Goal: Information Seeking & Learning: Learn about a topic

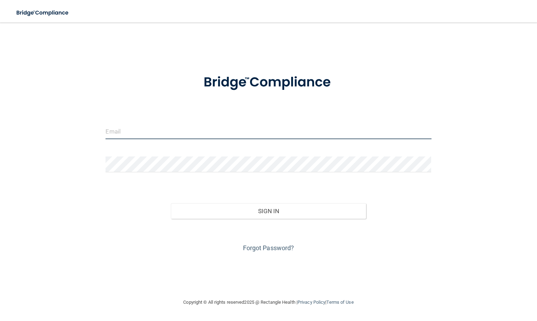
click at [138, 132] on input "email" at bounding box center [269, 131] width 326 height 16
type input "[PERSON_NAME][EMAIL_ADDRESS][DOMAIN_NAME]"
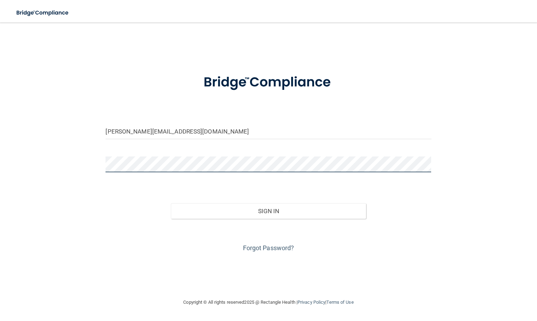
click at [171, 203] on button "Sign In" at bounding box center [269, 210] width 196 height 15
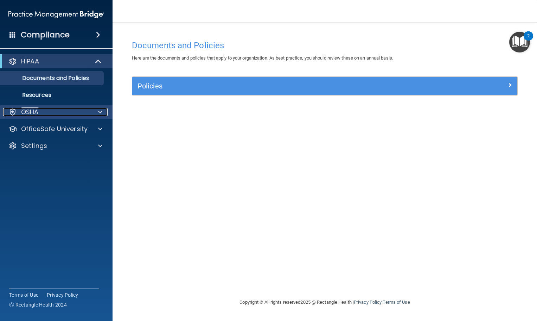
click at [98, 113] on span at bounding box center [100, 112] width 4 height 8
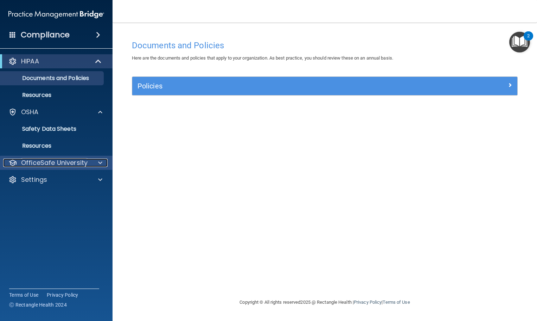
click at [57, 163] on p "OfficeSafe University" at bounding box center [54, 162] width 67 height 8
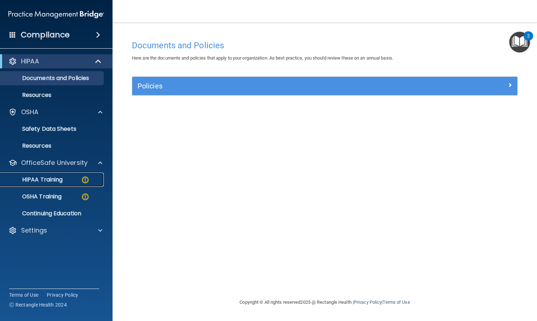
click at [56, 181] on p "HIPAA Training" at bounding box center [34, 179] width 58 height 7
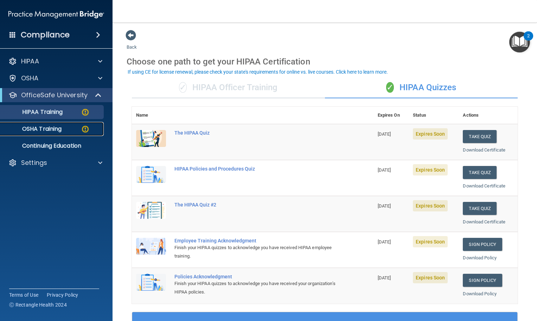
click at [58, 132] on p "OSHA Training" at bounding box center [33, 128] width 57 height 7
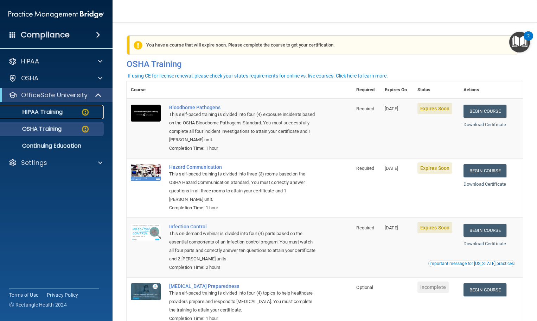
click at [60, 113] on p "HIPAA Training" at bounding box center [34, 111] width 58 height 7
